Goal: Transaction & Acquisition: Purchase product/service

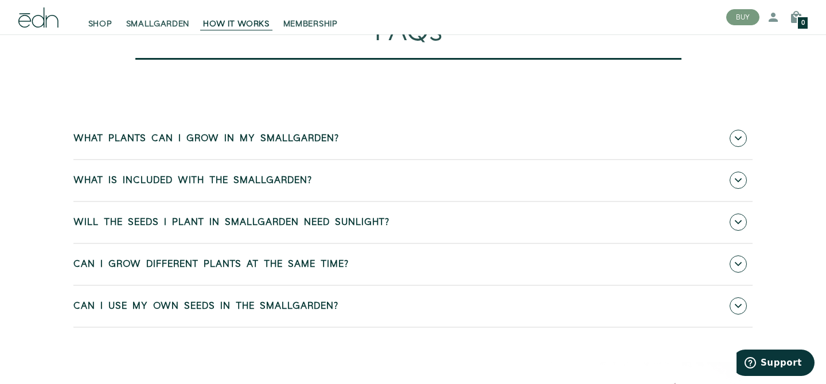
scroll to position [4674, 0]
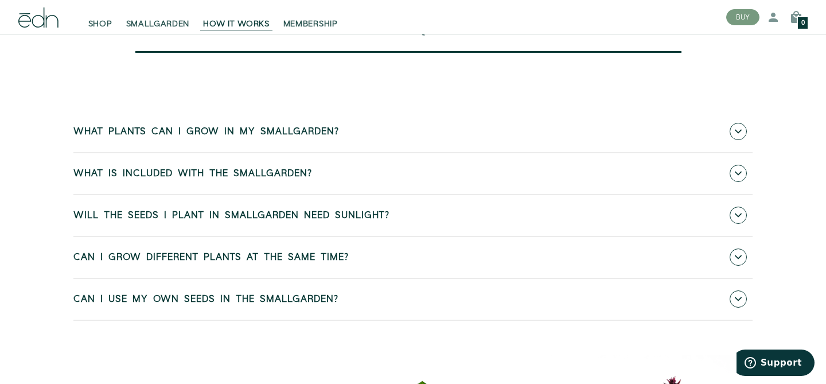
click at [121, 149] on link "What plants can I grow in my SmallGarden?" at bounding box center [412, 131] width 679 height 41
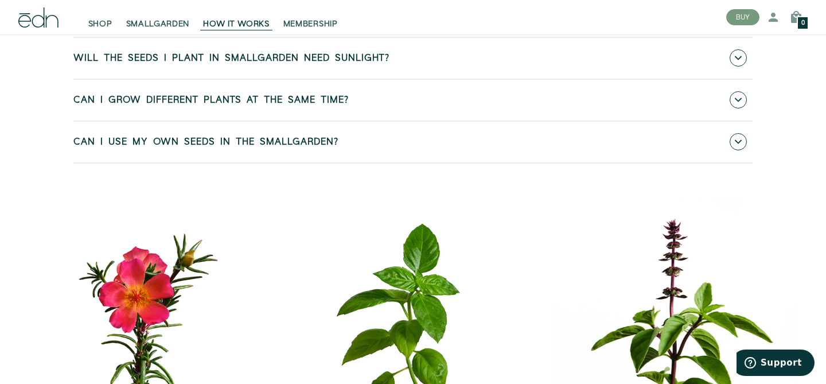
scroll to position [4889, 0]
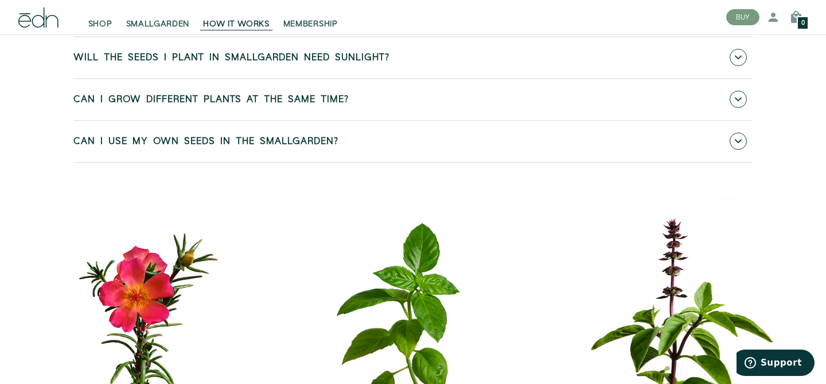
click at [121, 147] on span "Can I use my own seeds in the SmallGarden?" at bounding box center [205, 141] width 265 height 10
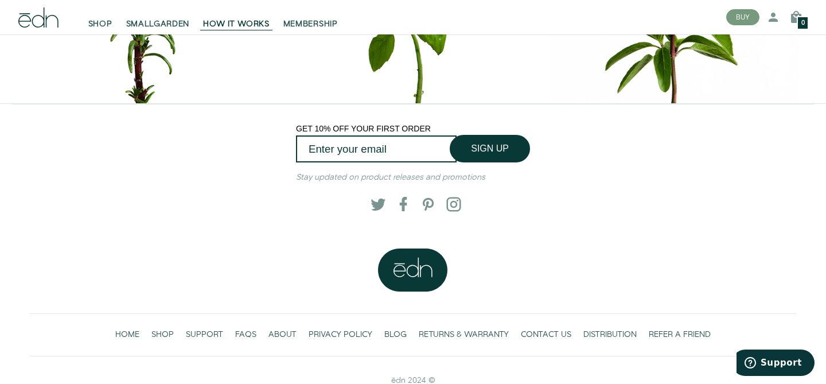
scroll to position [5321, 0]
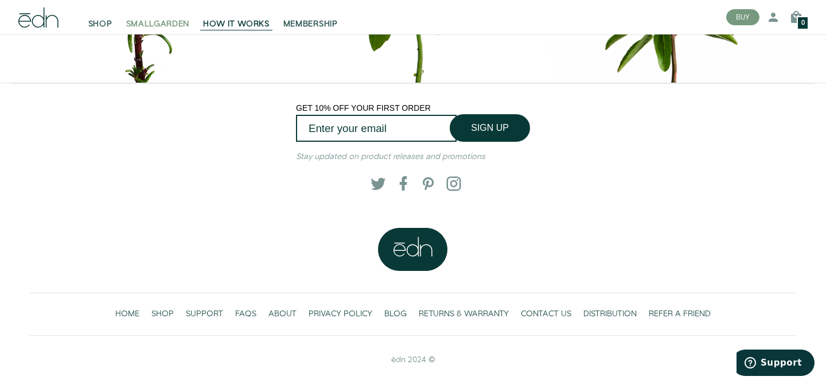
click at [162, 22] on span "SMALLGARDEN" at bounding box center [158, 23] width 64 height 11
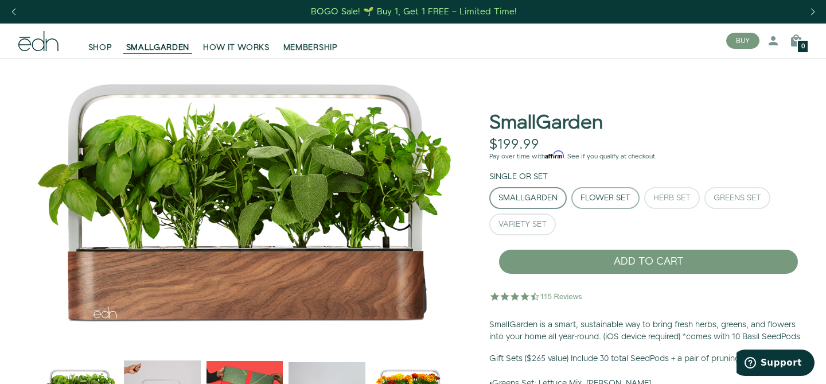
click at [603, 197] on div "Flower Set" at bounding box center [605, 198] width 50 height 8
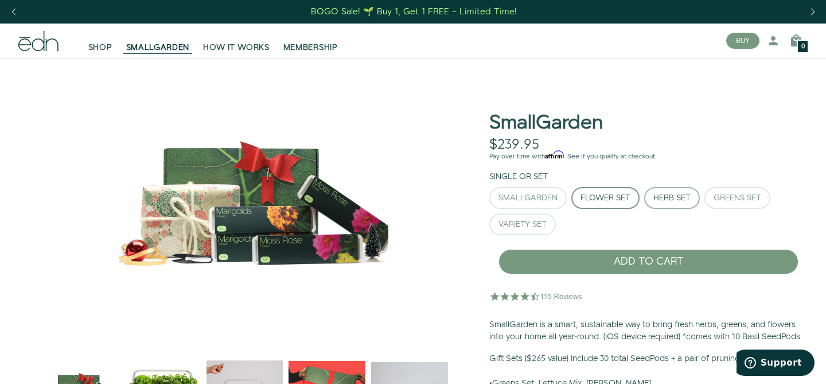
click at [650, 193] on button "Herb Set" at bounding box center [672, 198] width 56 height 22
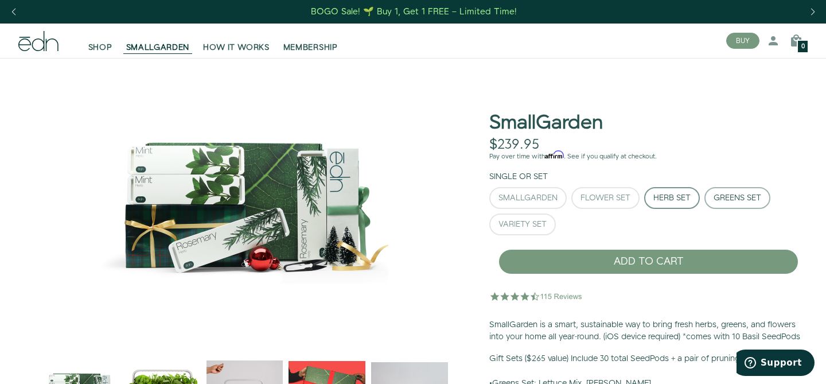
click at [726, 194] on div "Greens Set" at bounding box center [737, 198] width 48 height 8
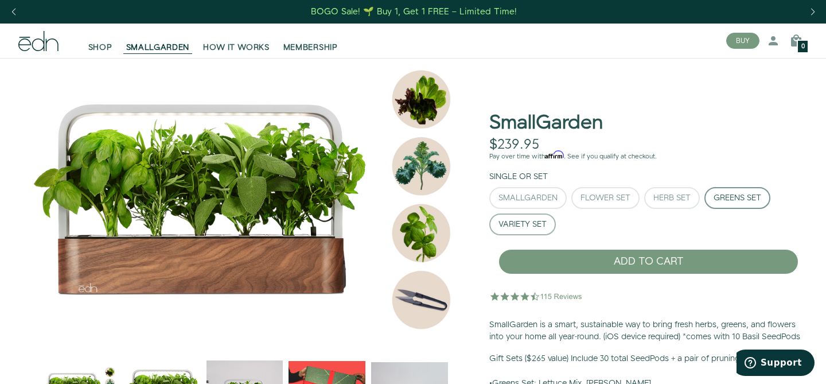
click at [520, 225] on div "Variety Set" at bounding box center [522, 224] width 48 height 8
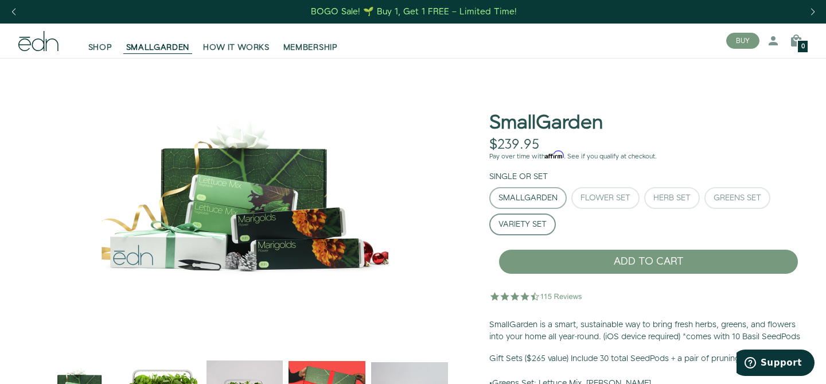
click at [525, 200] on div "SmallGarden" at bounding box center [527, 198] width 59 height 8
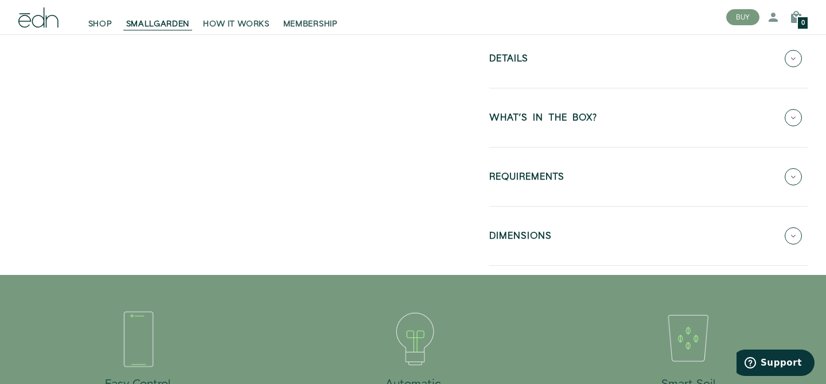
scroll to position [460, 0]
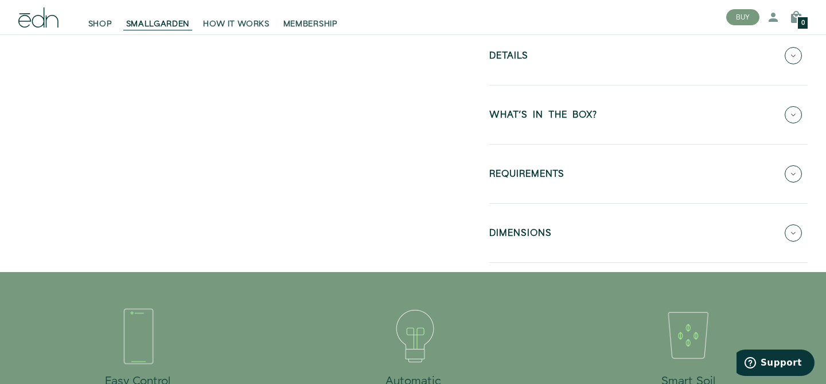
click at [516, 64] on h5 "Details" at bounding box center [508, 57] width 39 height 13
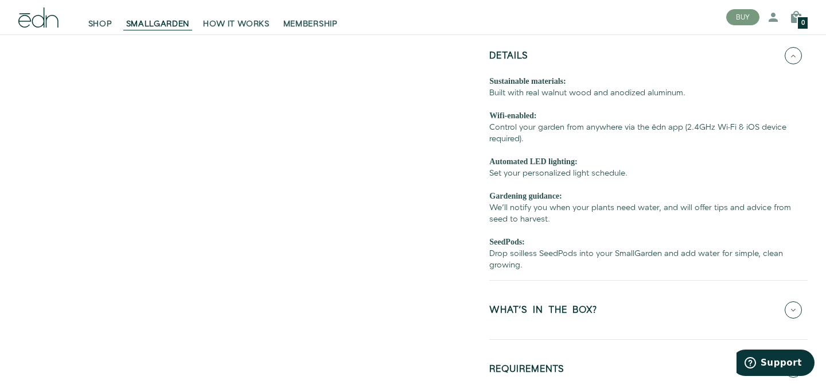
click at [516, 64] on h5 "Details" at bounding box center [508, 57] width 39 height 13
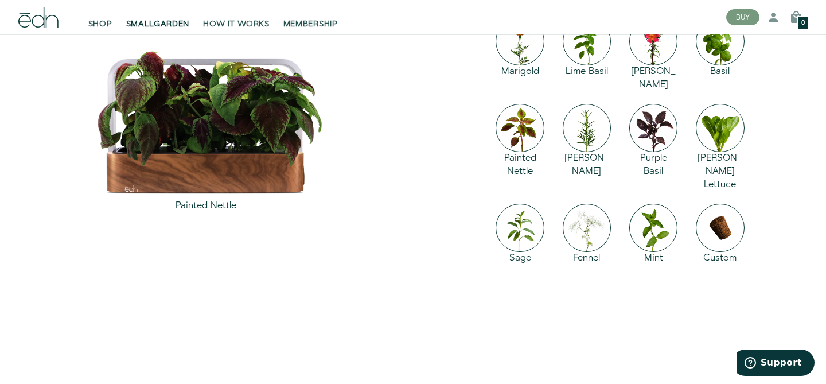
scroll to position [1649, 0]
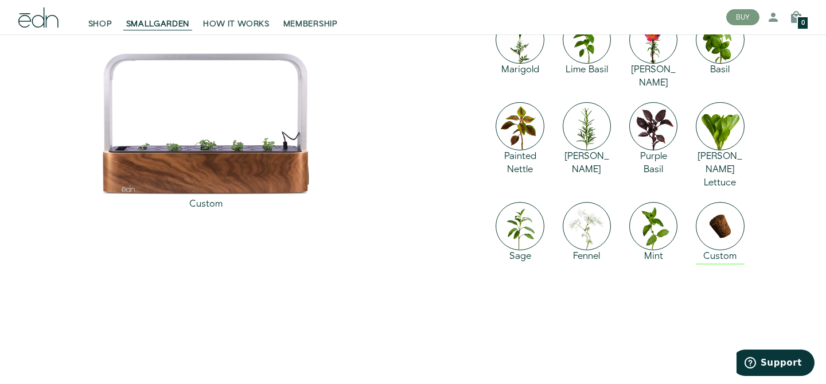
click at [723, 209] on img at bounding box center [720, 226] width 48 height 48
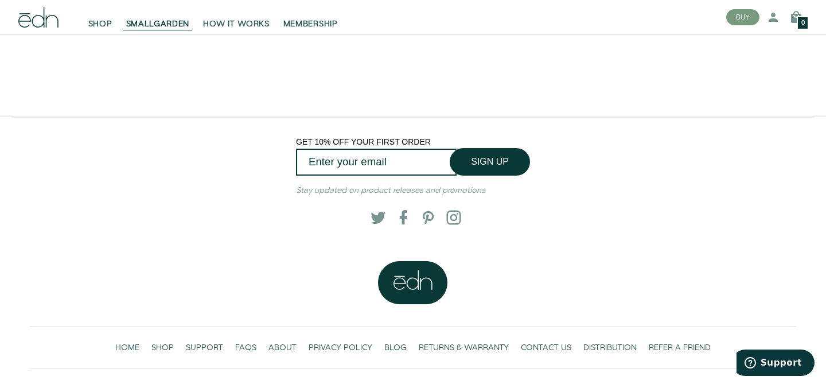
scroll to position [2340, 0]
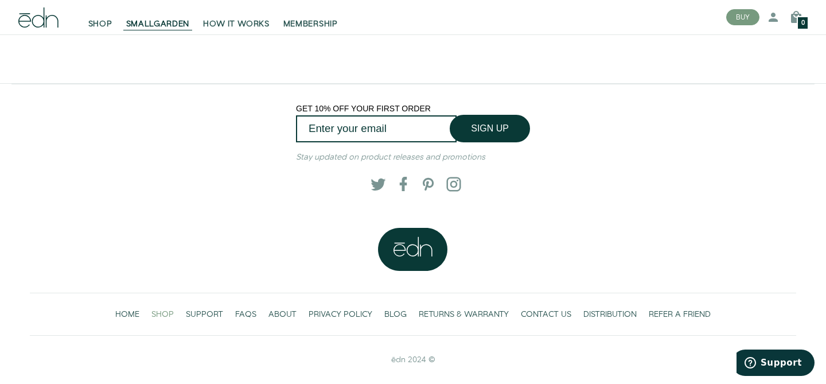
click at [170, 314] on span "SHOP" at bounding box center [162, 314] width 22 height 11
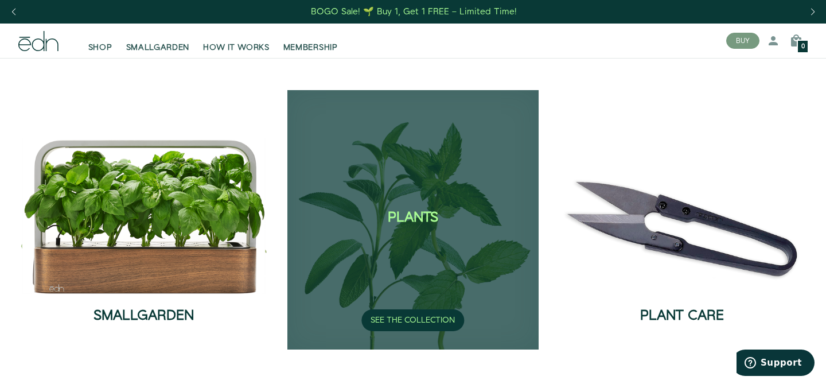
click at [393, 203] on div "Plants SEE THE COLLECTION" at bounding box center [412, 219] width 251 height 259
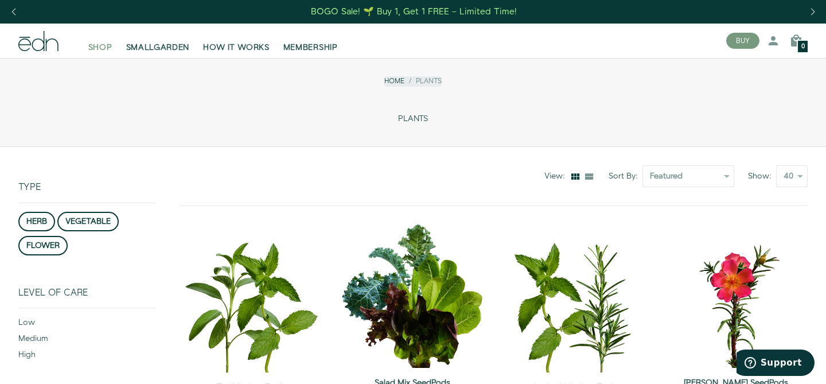
click at [96, 51] on span "SHOP" at bounding box center [100, 47] width 24 height 11
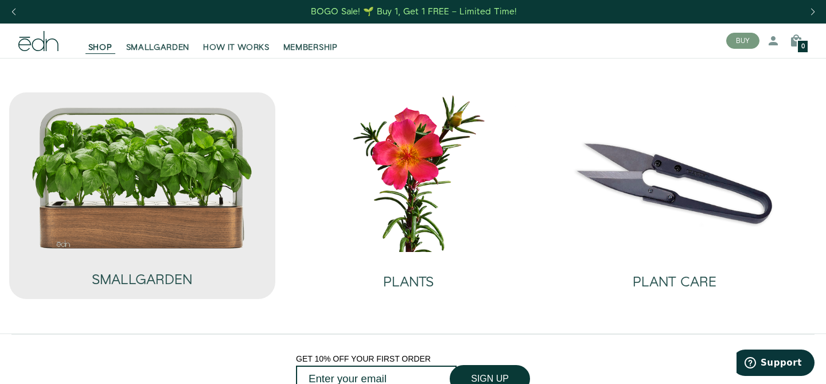
click at [110, 198] on img at bounding box center [142, 177] width 223 height 143
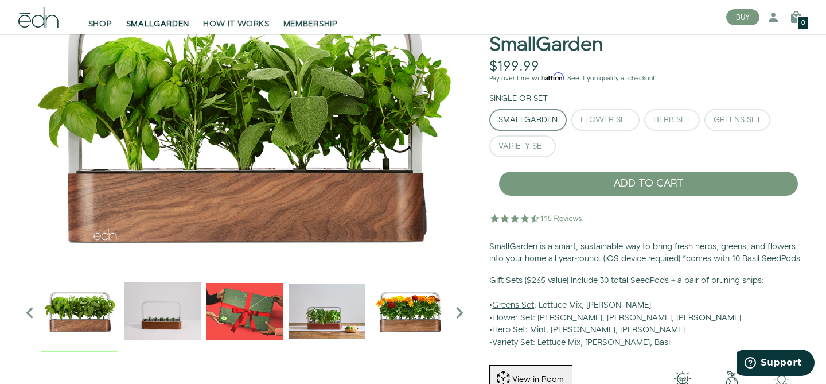
scroll to position [91, 0]
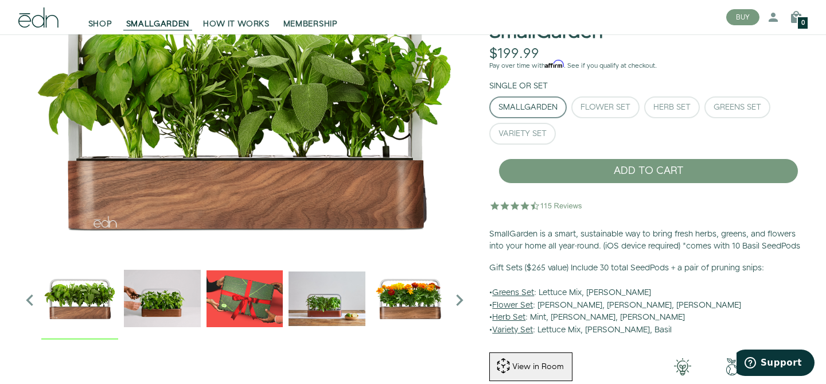
click at [456, 300] on icon "Next slide" at bounding box center [459, 299] width 23 height 23
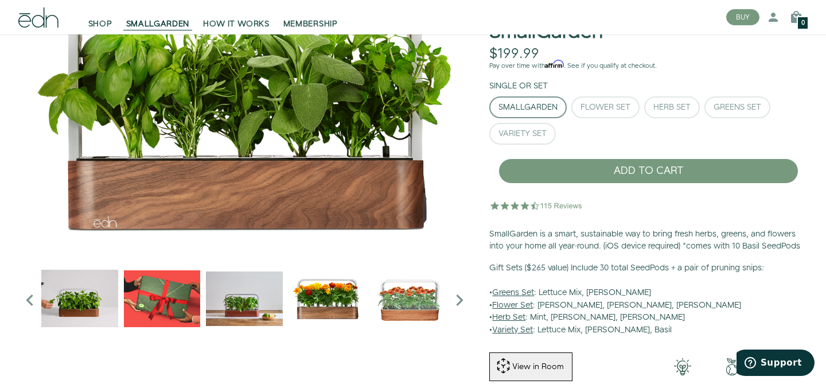
click at [74, 307] on img "2 / 6" at bounding box center [79, 298] width 77 height 77
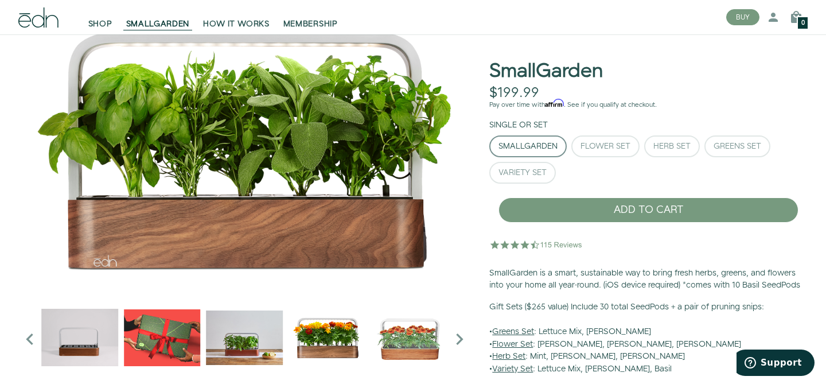
scroll to position [60, 0]
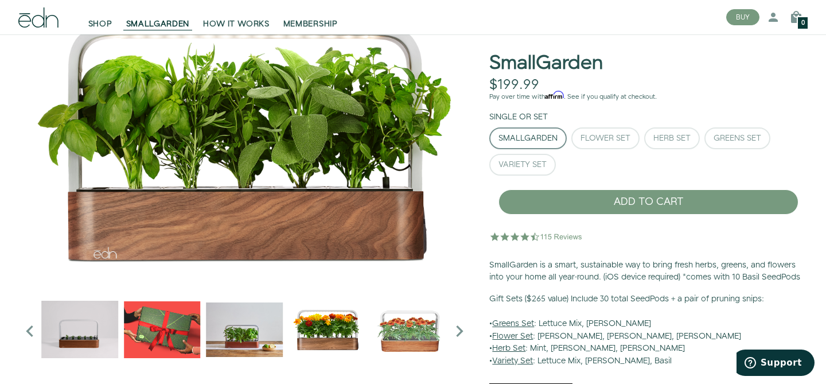
click at [75, 326] on img "2 / 6" at bounding box center [79, 329] width 77 height 77
click at [226, 323] on img "4 / 6" at bounding box center [244, 329] width 77 height 77
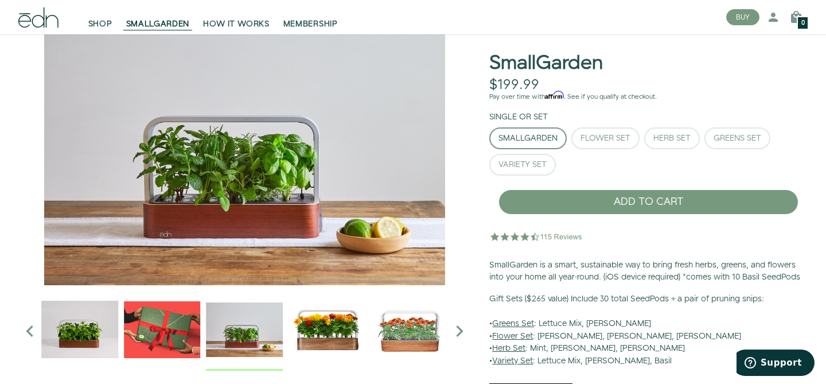
click at [75, 334] on img "2 / 6" at bounding box center [79, 329] width 77 height 77
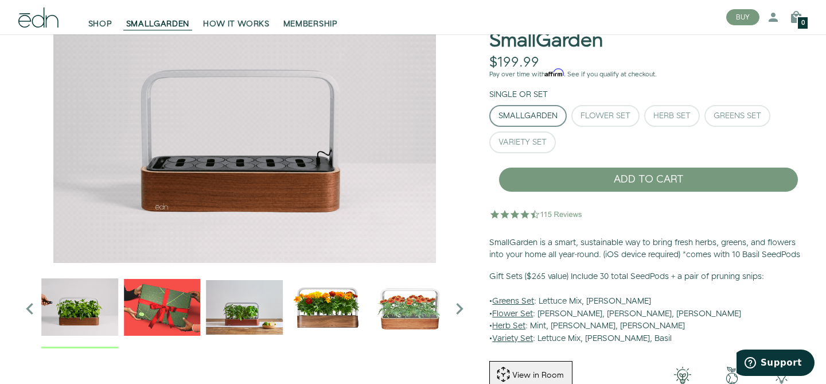
scroll to position [83, 0]
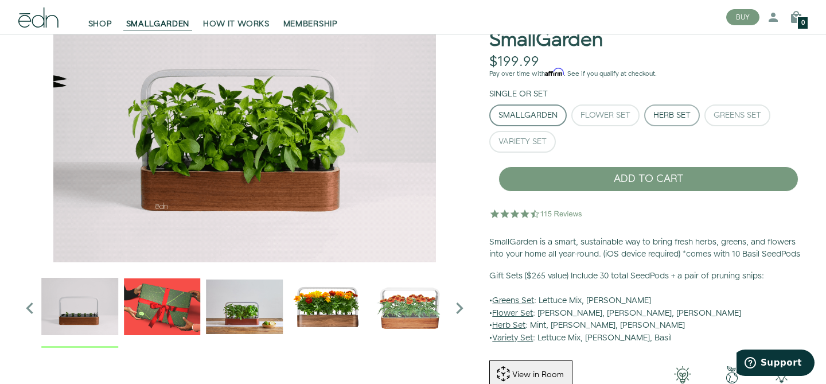
click at [682, 117] on div "Herb Set" at bounding box center [671, 115] width 37 height 8
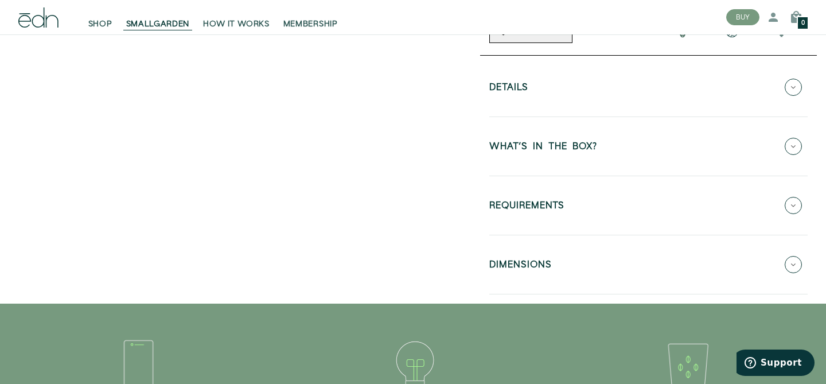
scroll to position [430, 0]
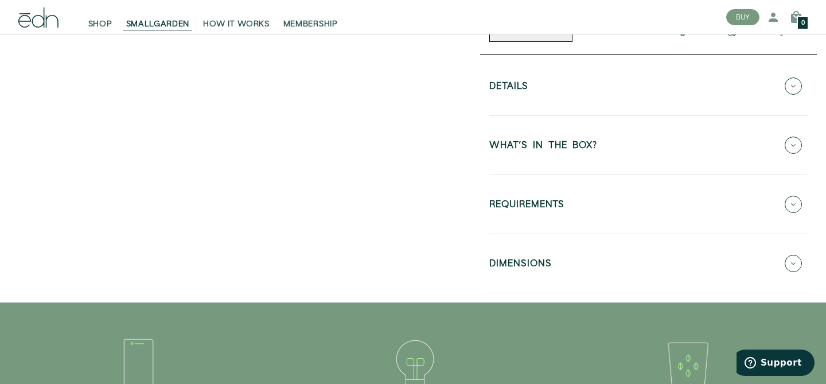
click at [571, 154] on h5 "WHAT'S IN THE BOX?" at bounding box center [543, 146] width 108 height 13
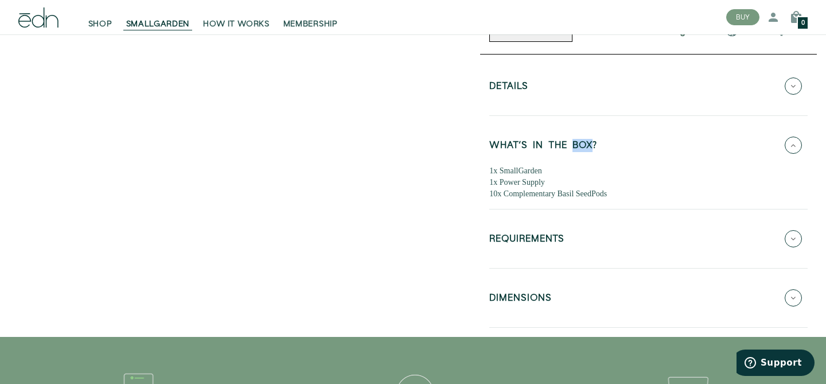
click at [538, 247] on h5 "REQUIREMENTS" at bounding box center [526, 240] width 75 height 13
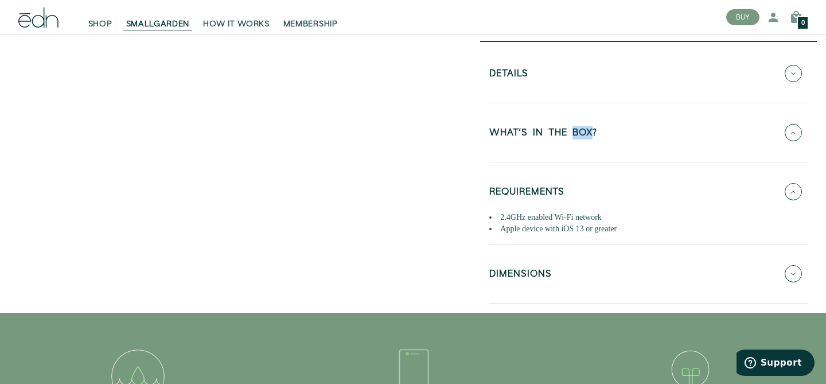
scroll to position [450, 0]
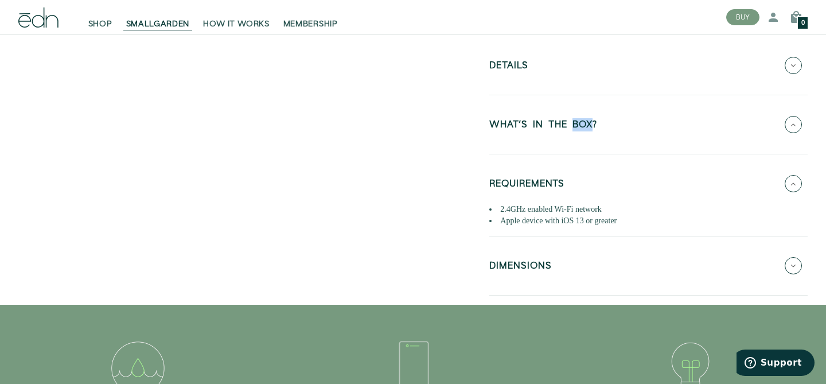
click at [545, 274] on h5 "DIMENSIONS" at bounding box center [520, 267] width 63 height 13
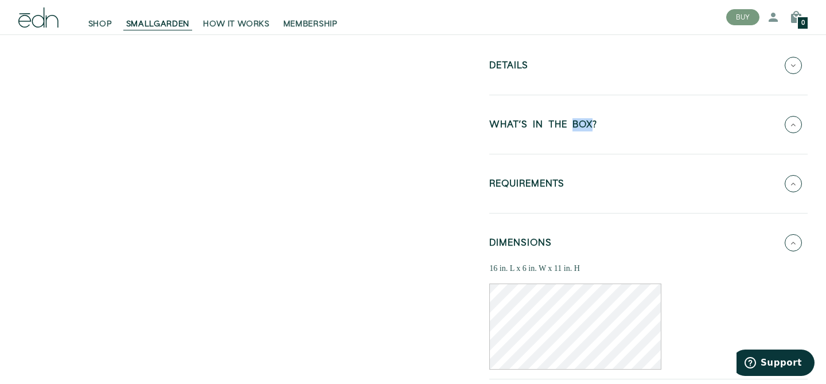
scroll to position [443, 0]
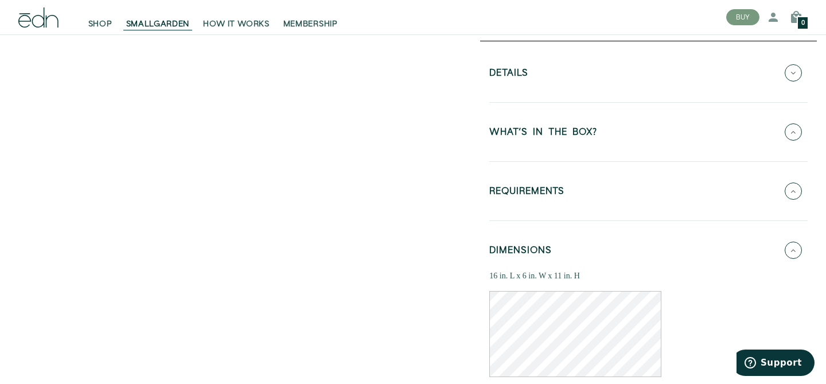
click at [474, 216] on div at bounding box center [244, 3] width 471 height 776
